Goal: Find specific page/section: Find specific page/section

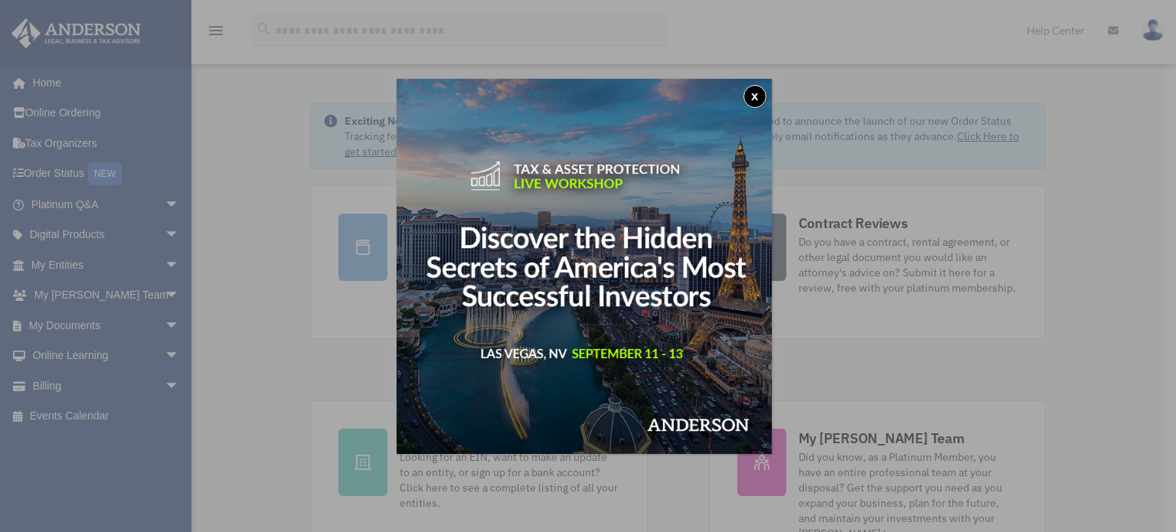
click at [158, 203] on div "x" at bounding box center [588, 266] width 1176 height 532
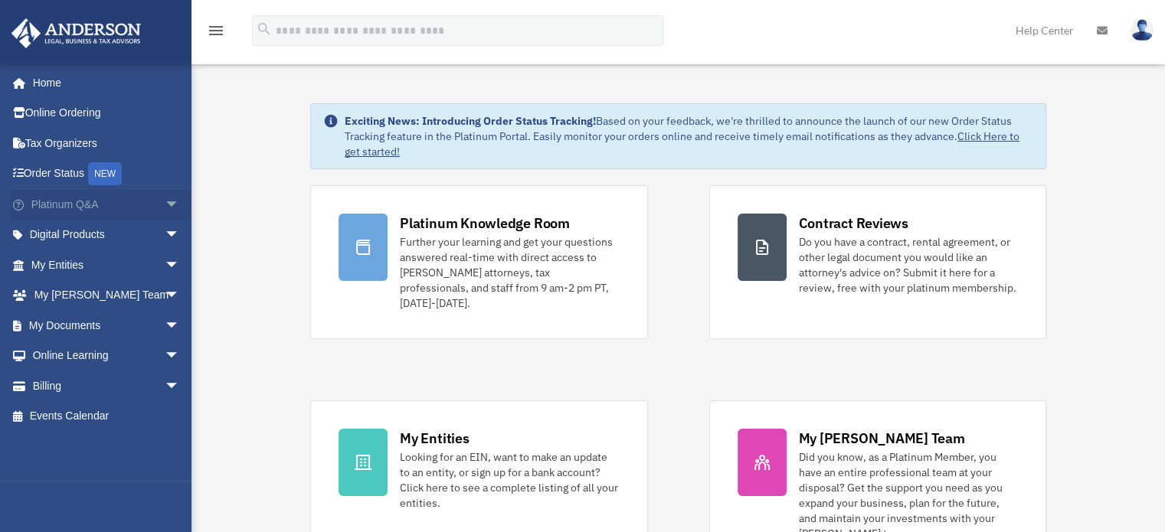
click at [165, 204] on span "arrow_drop_down" at bounding box center [180, 204] width 31 height 31
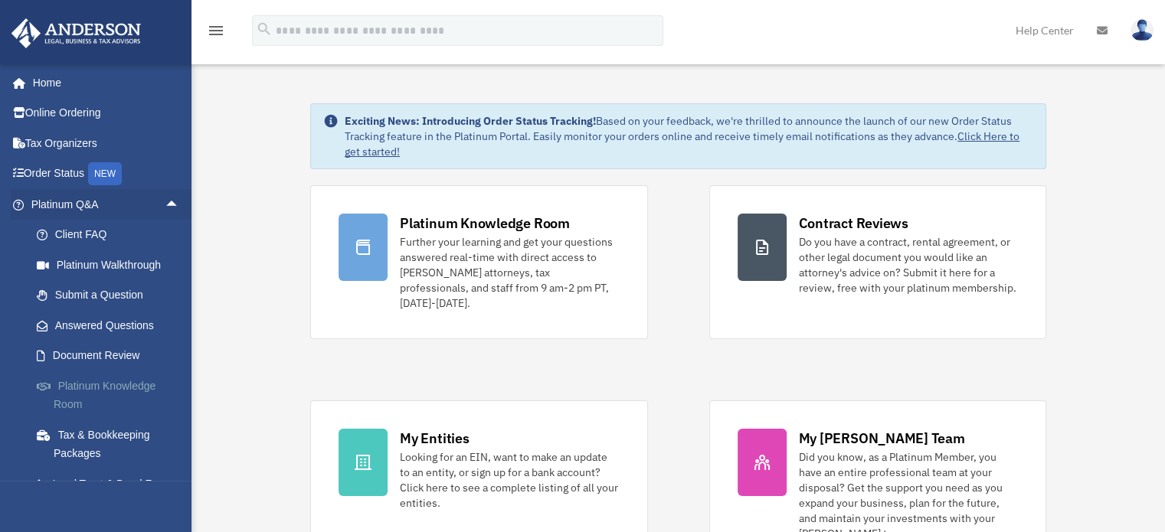
click at [129, 381] on link "Platinum Knowledge Room" at bounding box center [111, 395] width 181 height 49
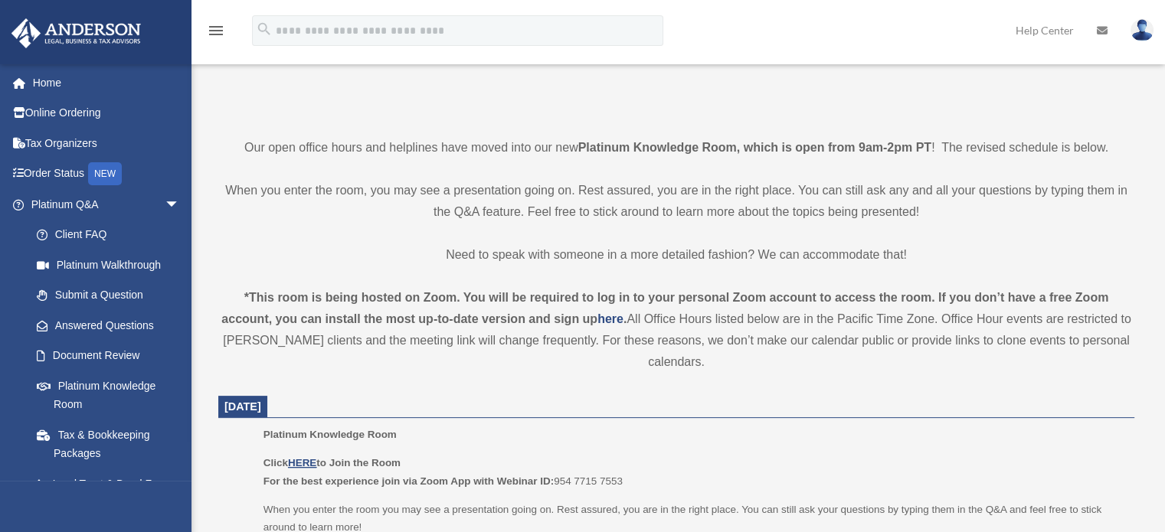
scroll to position [297, 0]
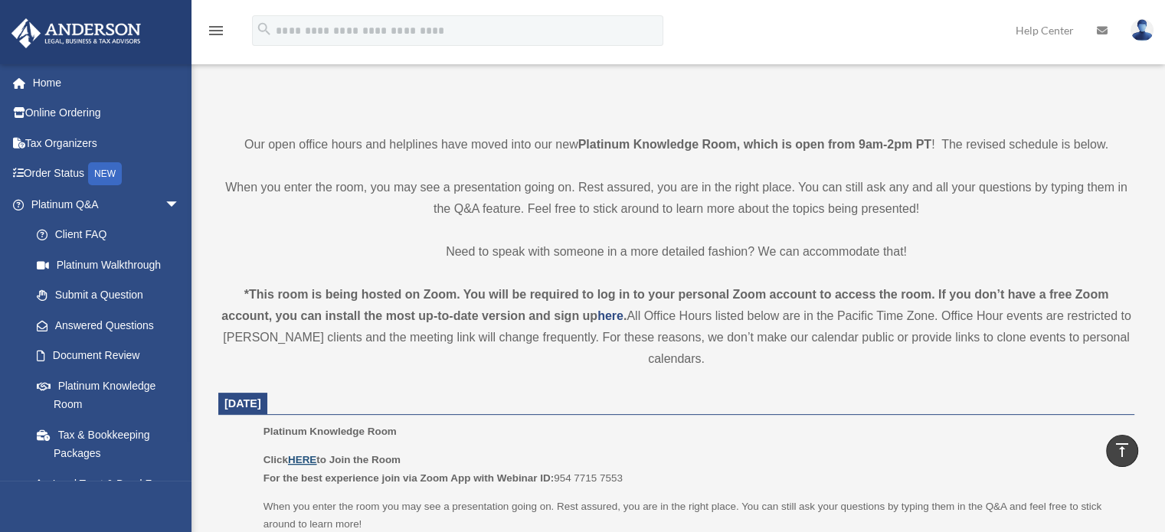
click at [302, 459] on u "HERE" at bounding box center [302, 459] width 28 height 11
